Goal: Information Seeking & Learning: Learn about a topic

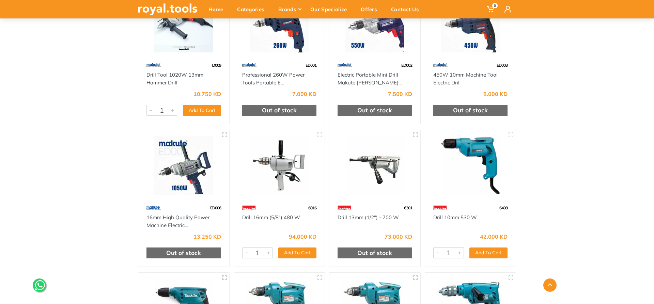
scroll to position [764, 0]
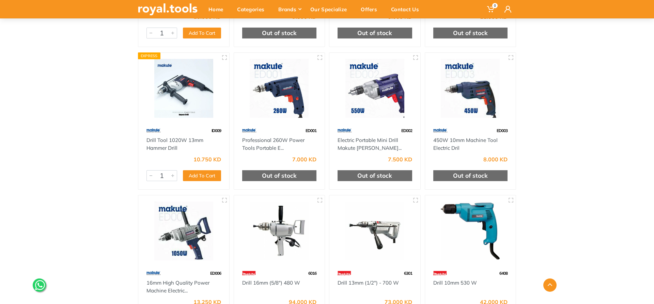
click at [284, 92] on img at bounding box center [279, 88] width 79 height 59
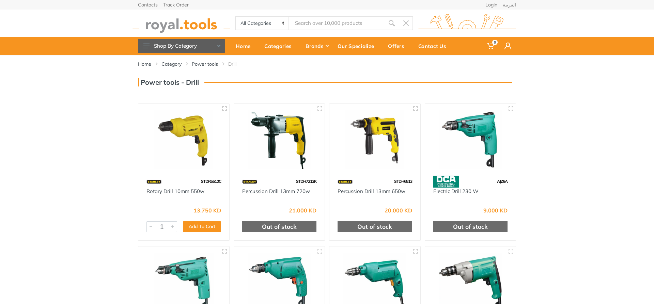
click at [191, 148] on img at bounding box center [183, 139] width 79 height 59
click at [431, 46] on div "Contact Us" at bounding box center [435, 46] width 42 height 14
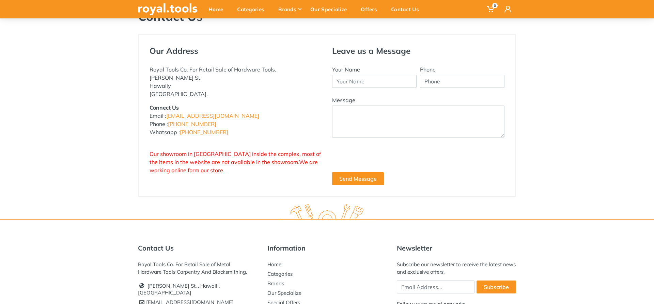
scroll to position [129, 0]
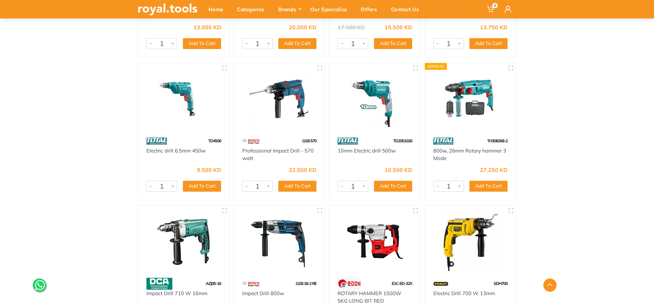
scroll to position [3197, 0]
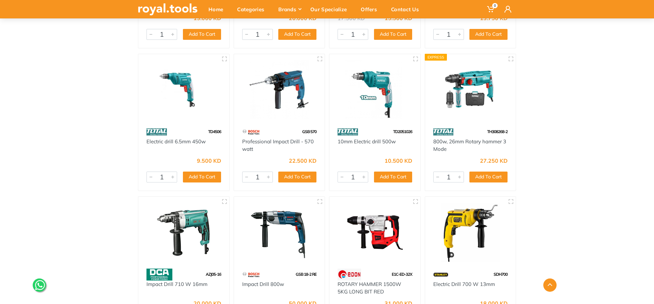
click at [363, 105] on img at bounding box center [375, 89] width 79 height 59
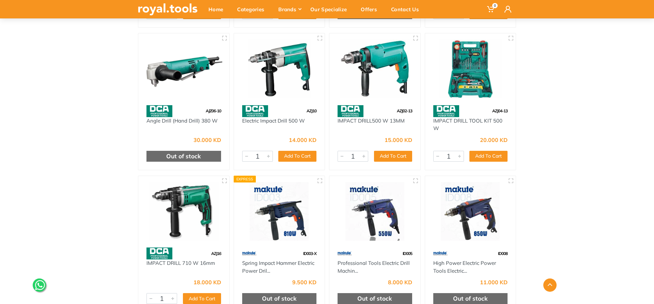
scroll to position [672, 0]
